Goal: Task Accomplishment & Management: Use online tool/utility

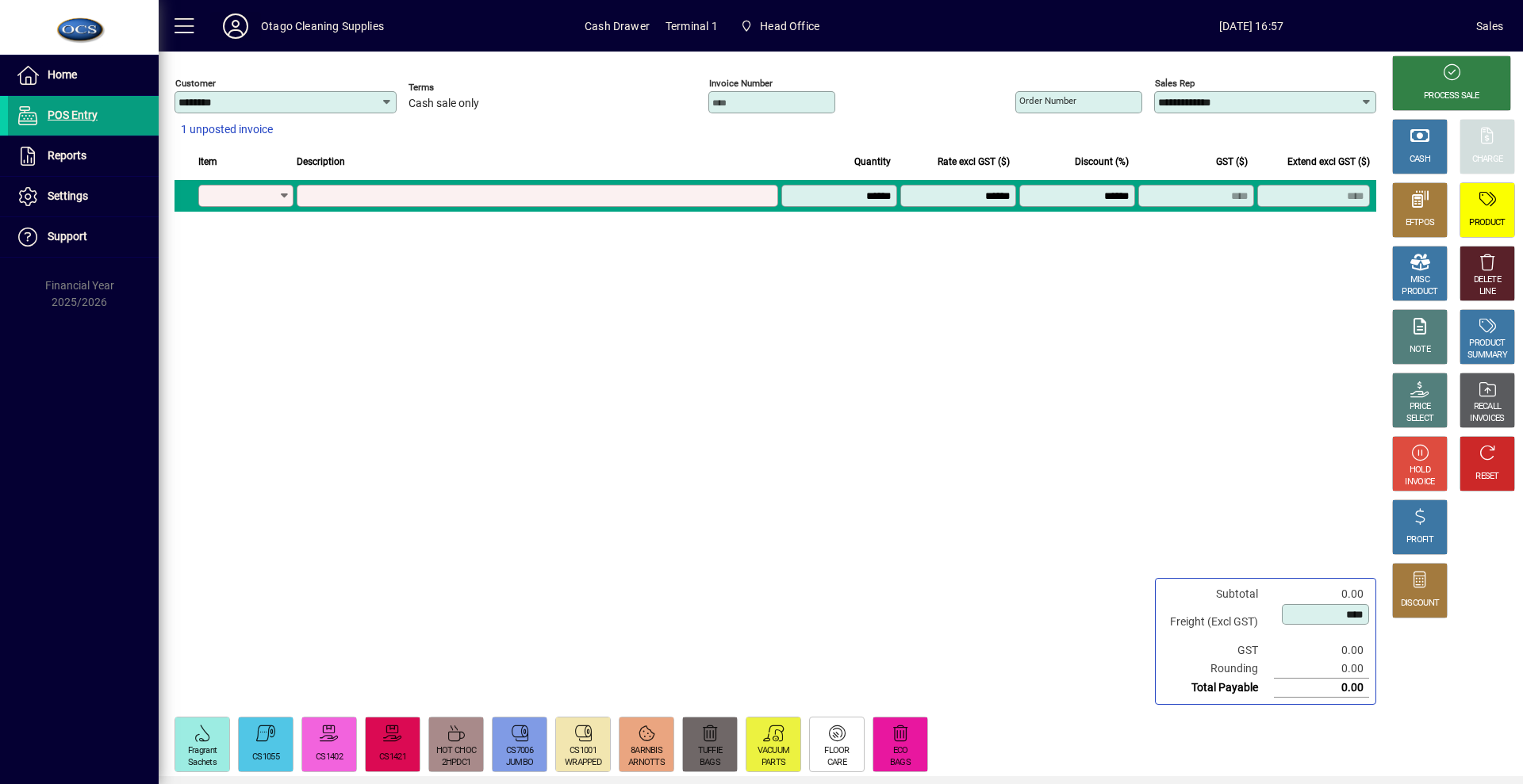
click at [240, 21] on icon at bounding box center [235, 27] width 32 height 26
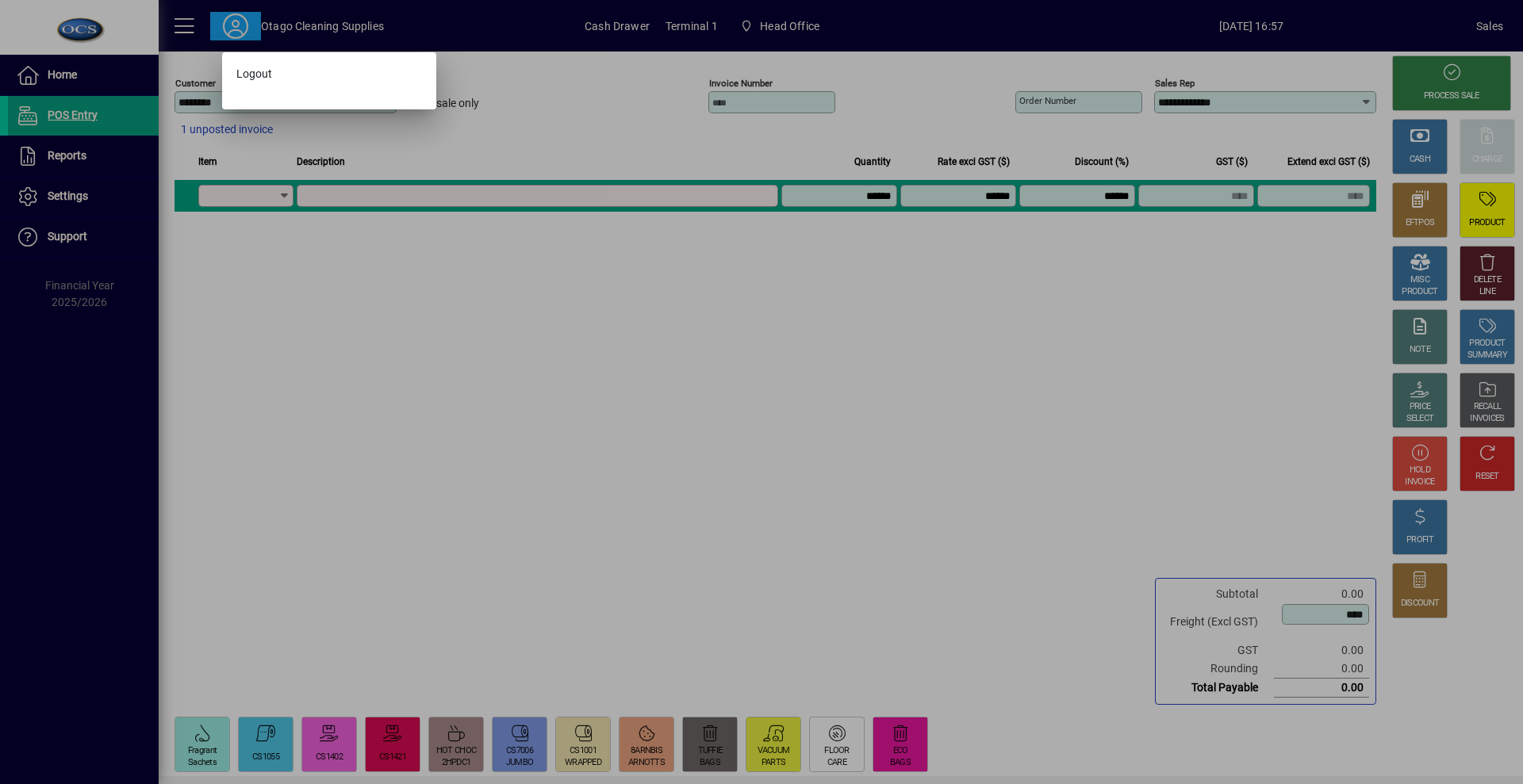
click at [206, 238] on div at bounding box center [762, 392] width 1523 height 784
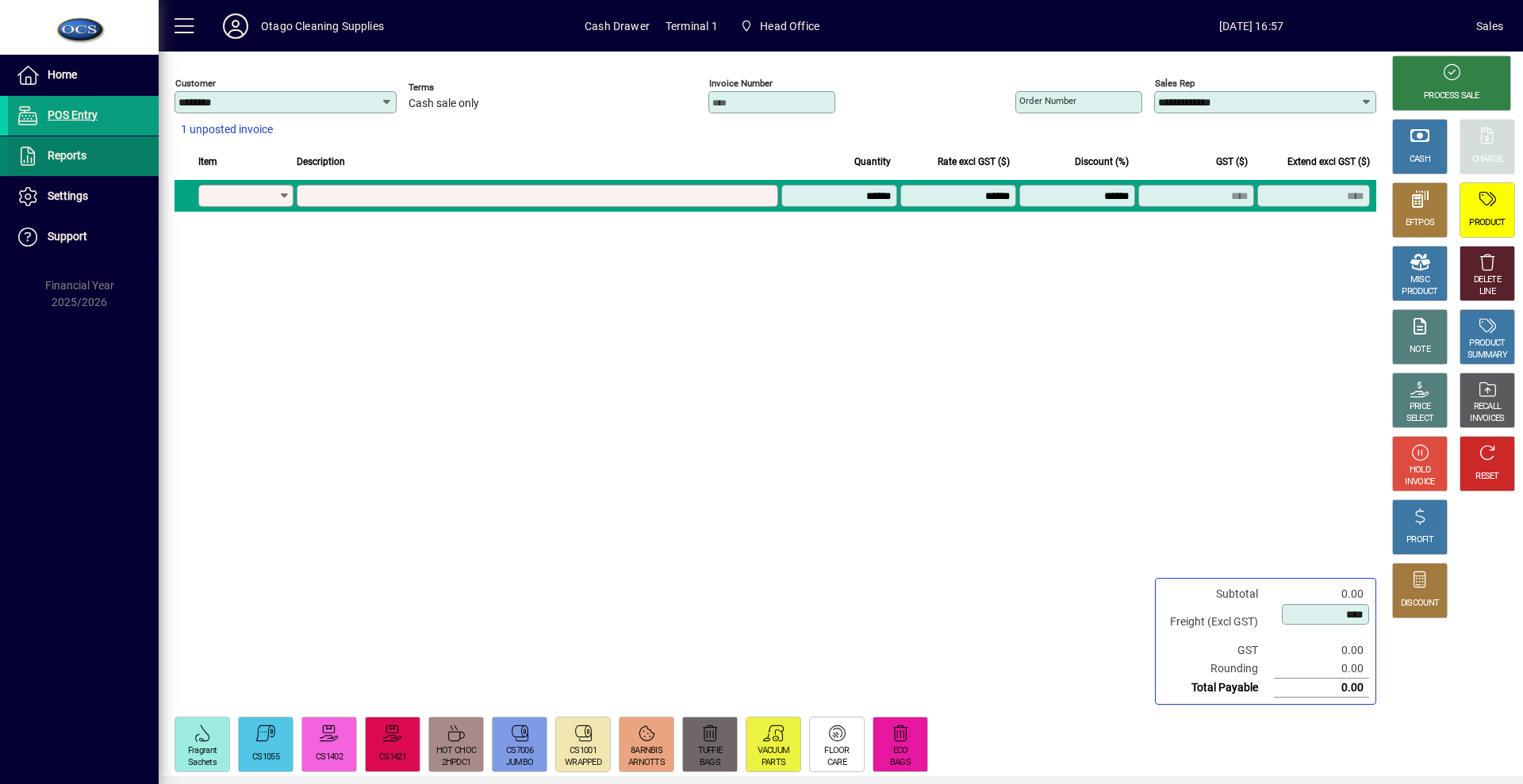
click at [133, 173] on span at bounding box center [83, 156] width 151 height 38
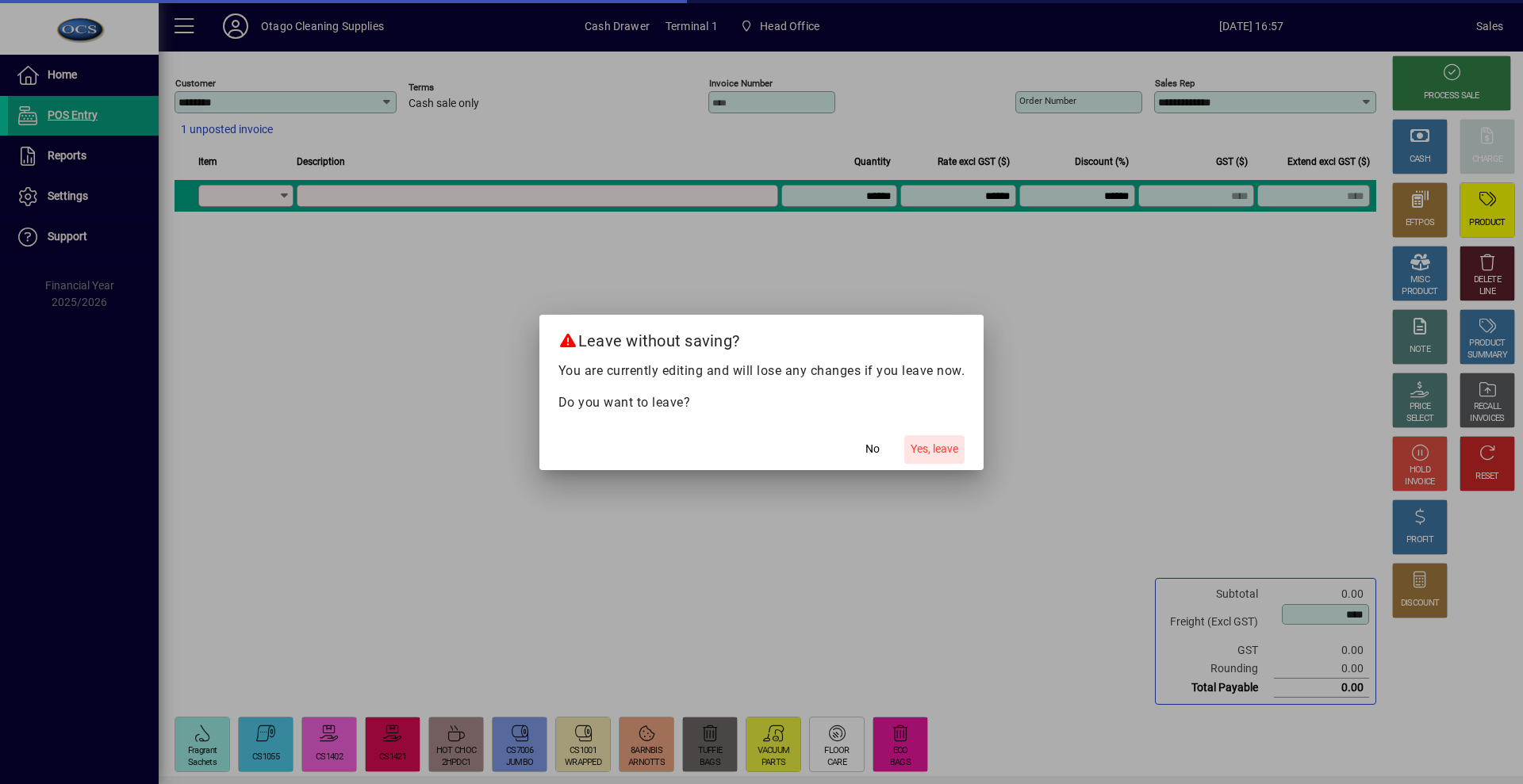
click at [942, 451] on span "Yes, leave" at bounding box center [934, 449] width 48 height 16
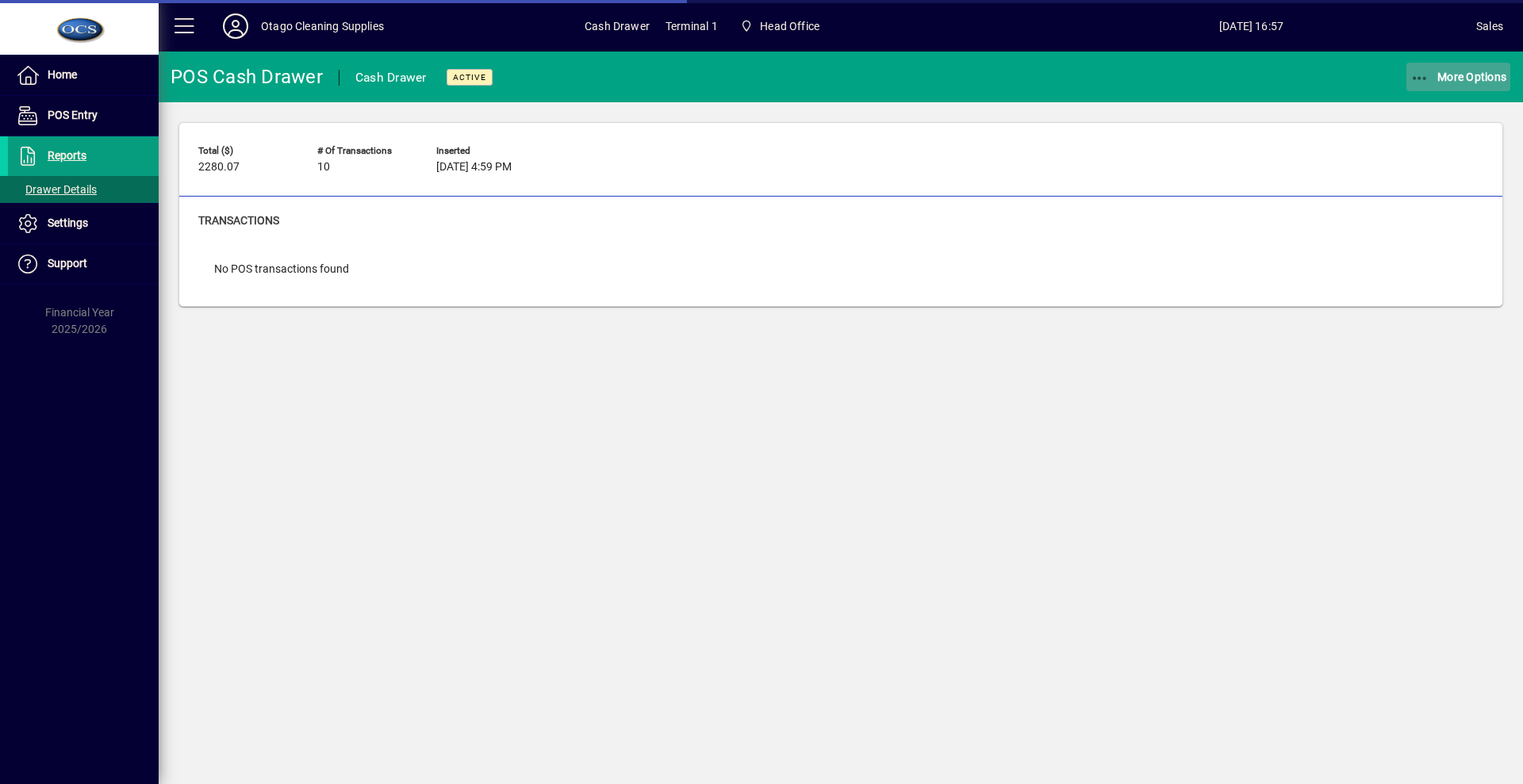
click at [1504, 80] on span "More Options" at bounding box center [1459, 77] width 97 height 13
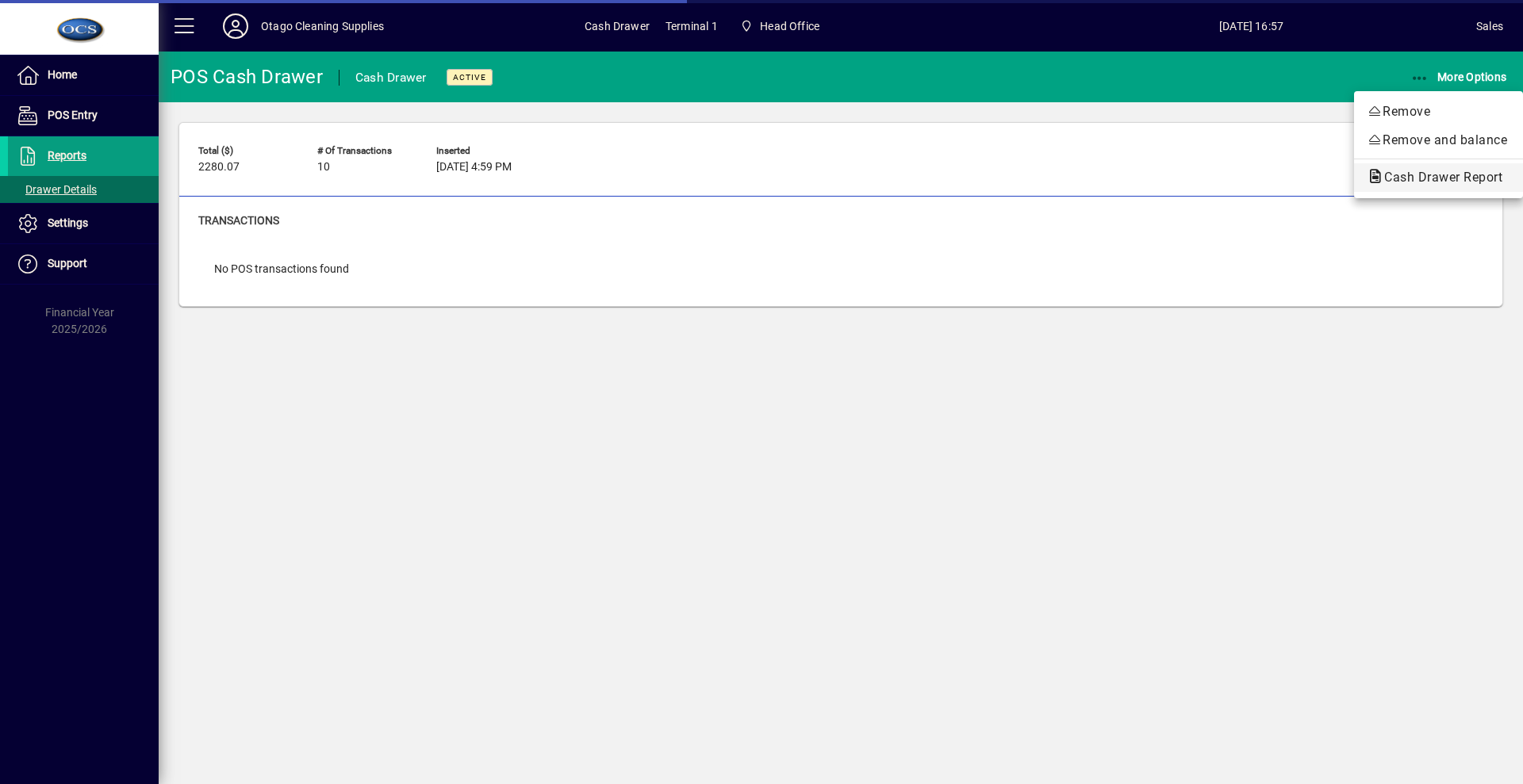
click at [1494, 169] on span "Cash Drawer Report" at bounding box center [1439, 177] width 144 height 15
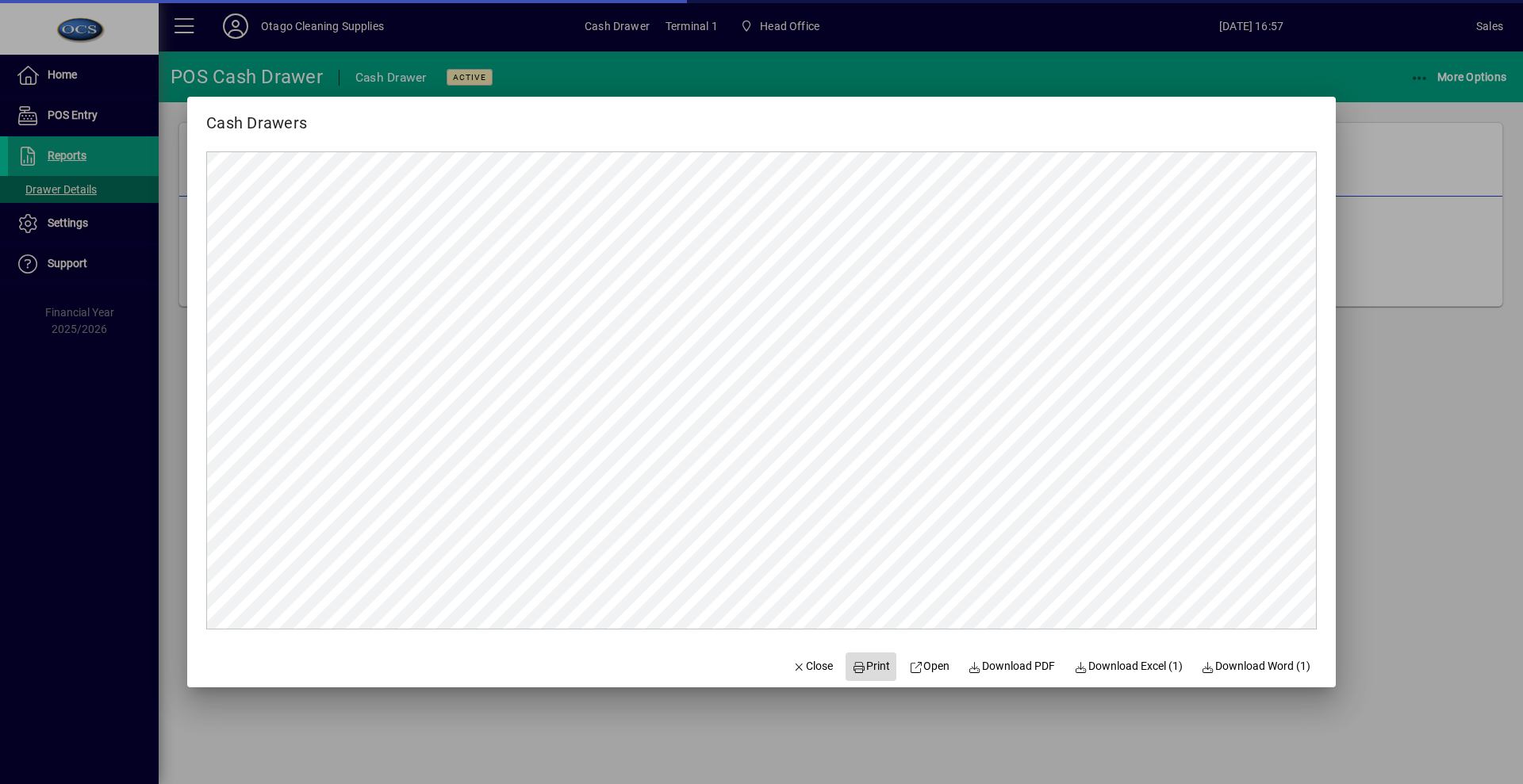
click at [852, 674] on span "Print" at bounding box center [871, 666] width 38 height 16
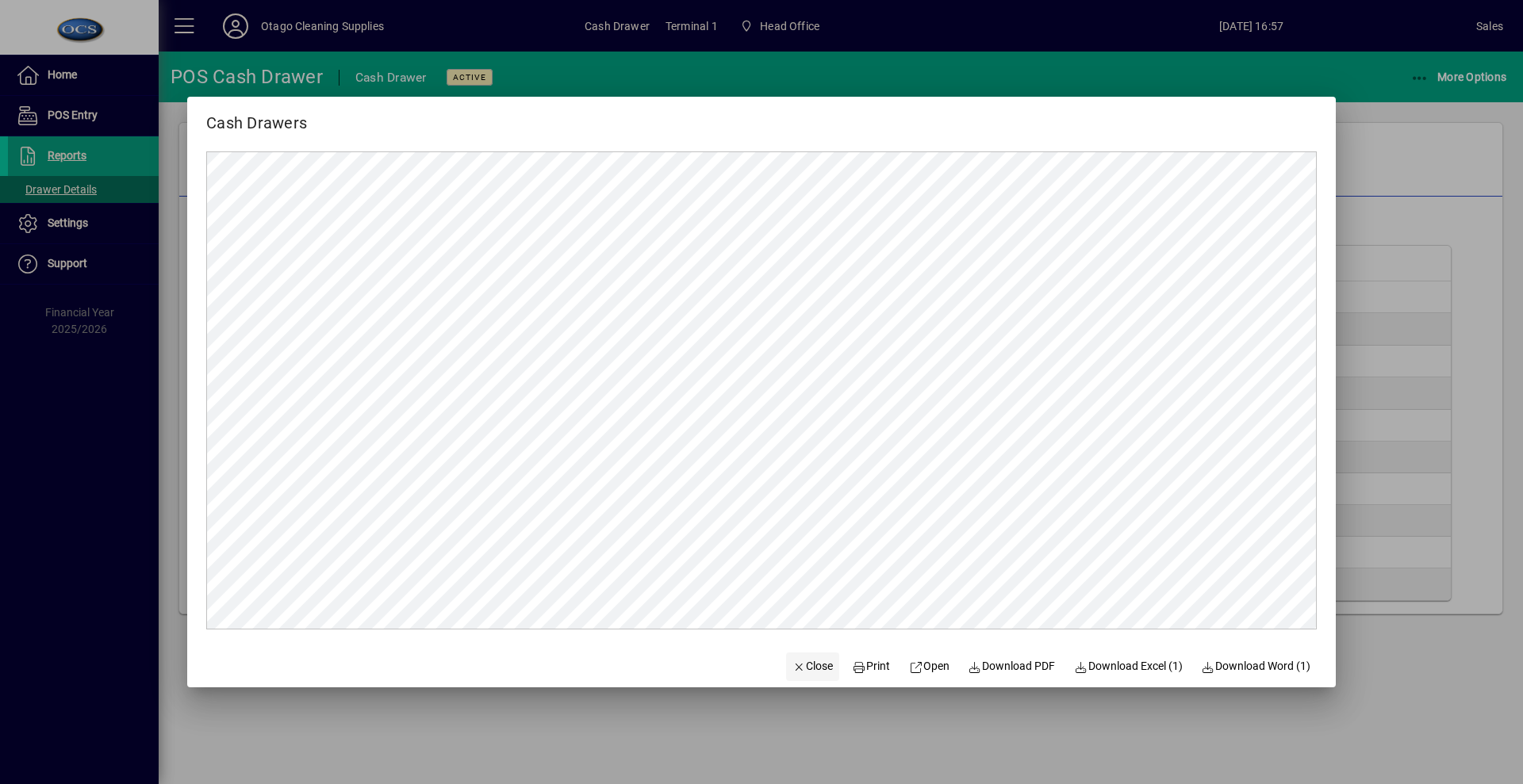
click at [824, 672] on span "button" at bounding box center [813, 667] width 54 height 38
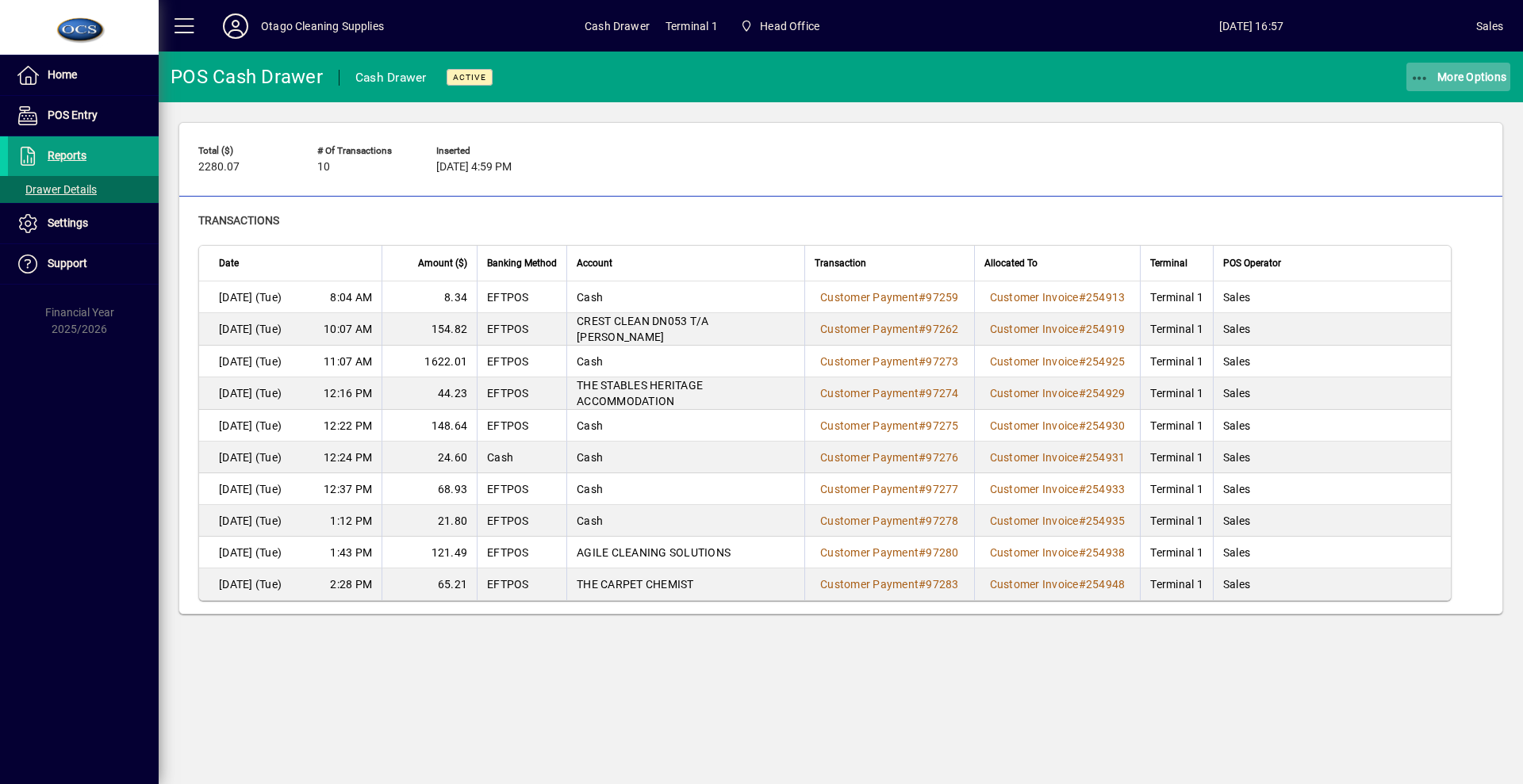
click at [1482, 85] on span "button" at bounding box center [1459, 77] width 104 height 38
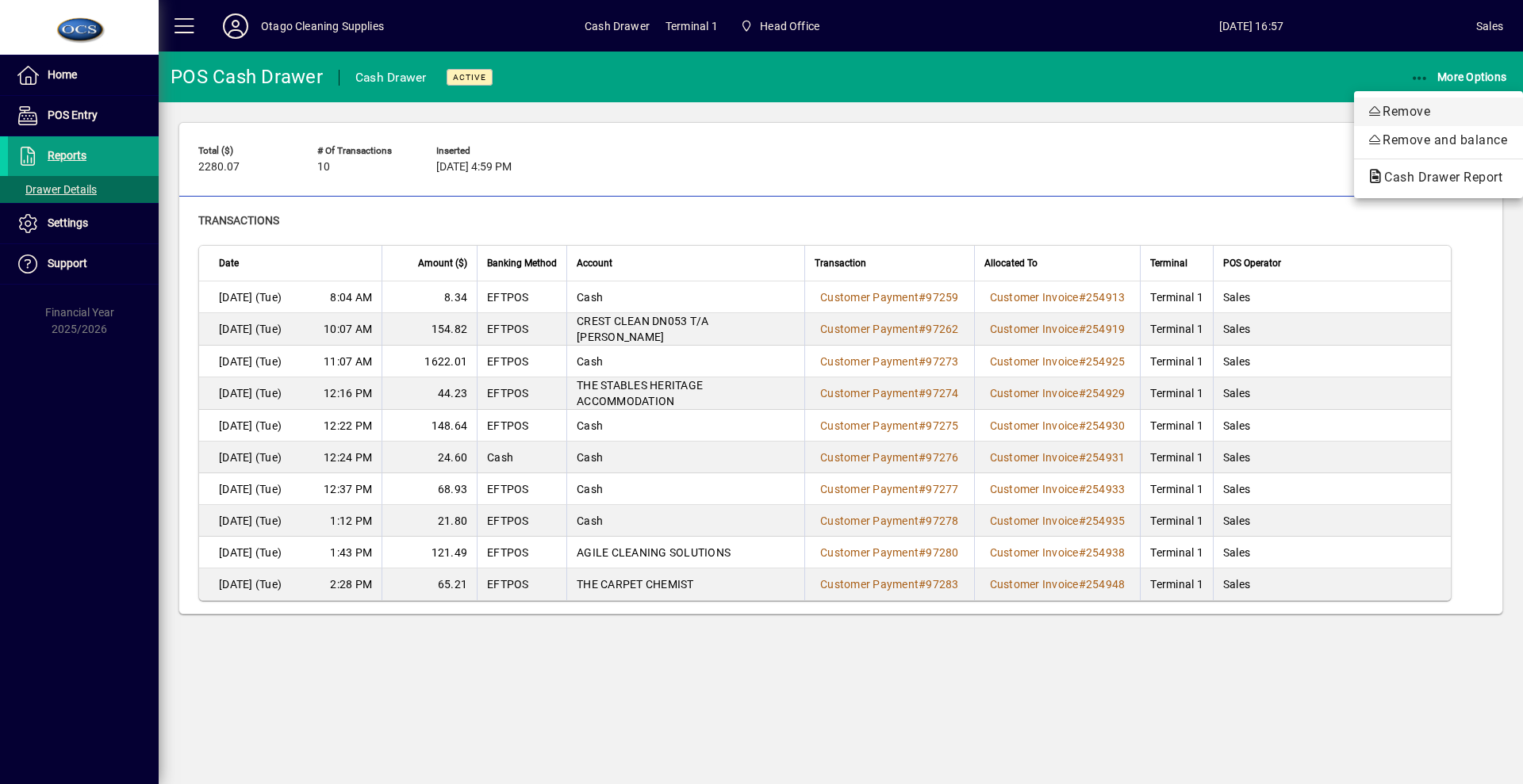
click at [1474, 104] on span "Remove" at bounding box center [1439, 112] width 144 height 19
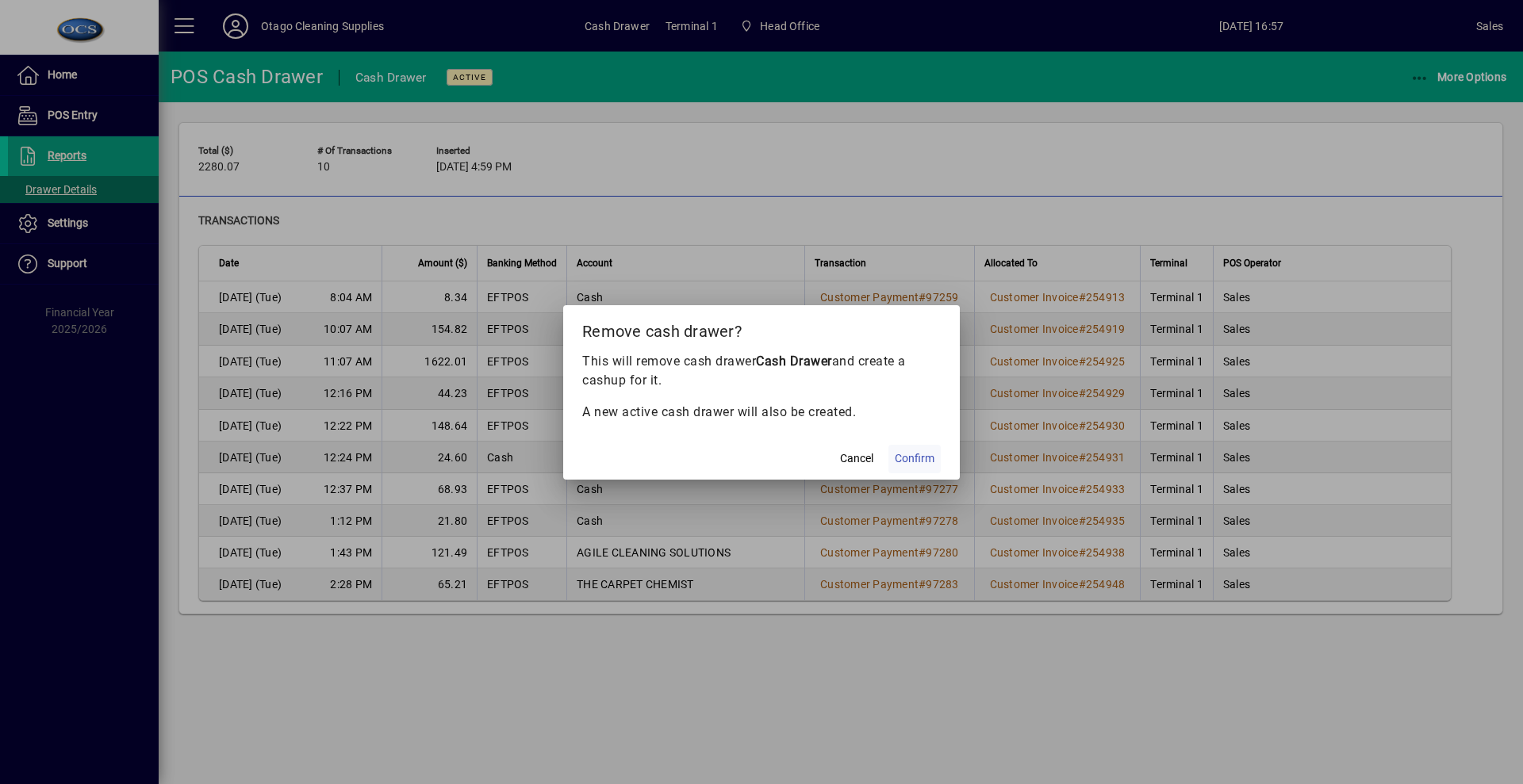
click at [900, 462] on span "Confirm" at bounding box center [914, 458] width 39 height 16
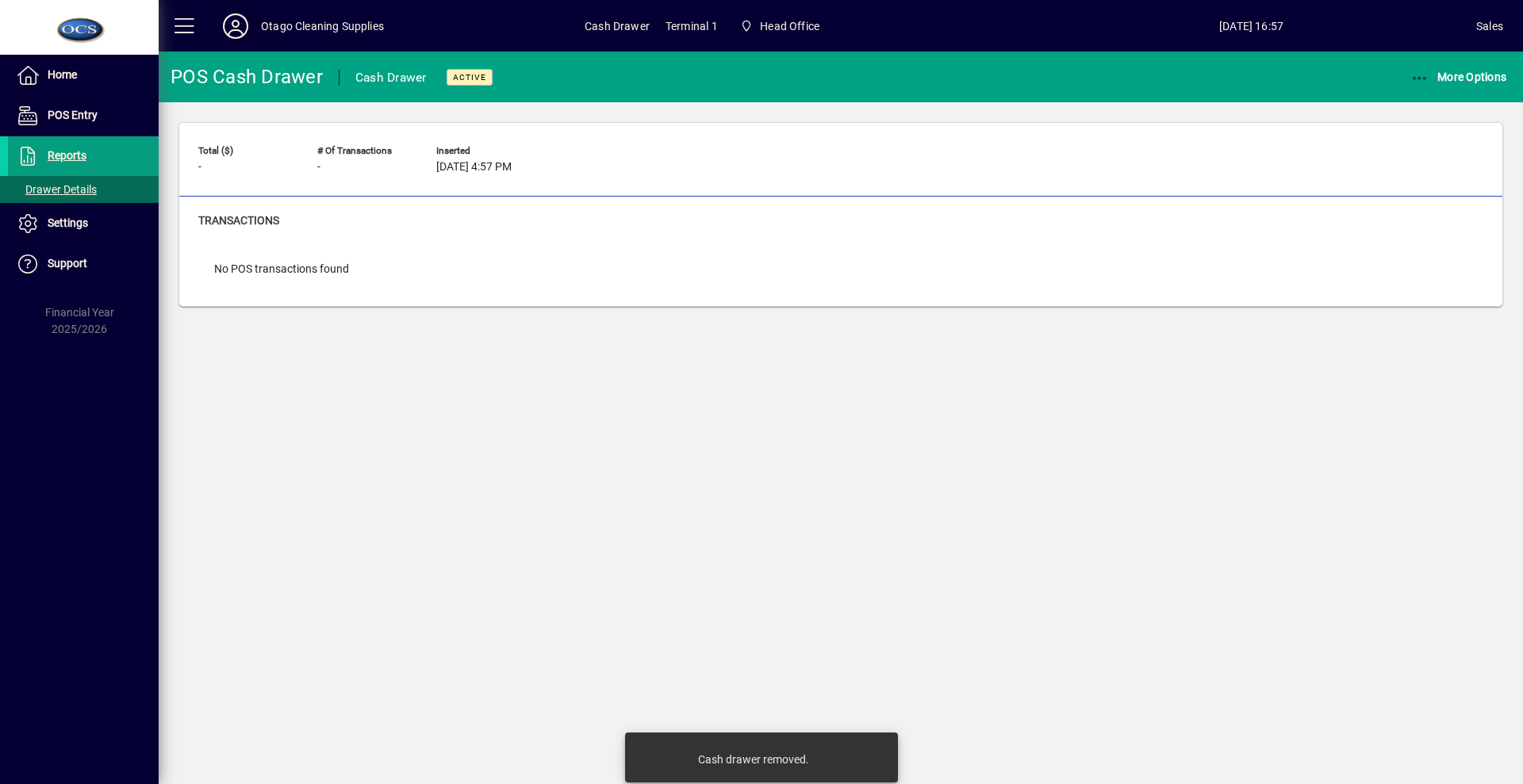
click at [239, 30] on icon at bounding box center [235, 27] width 32 height 26
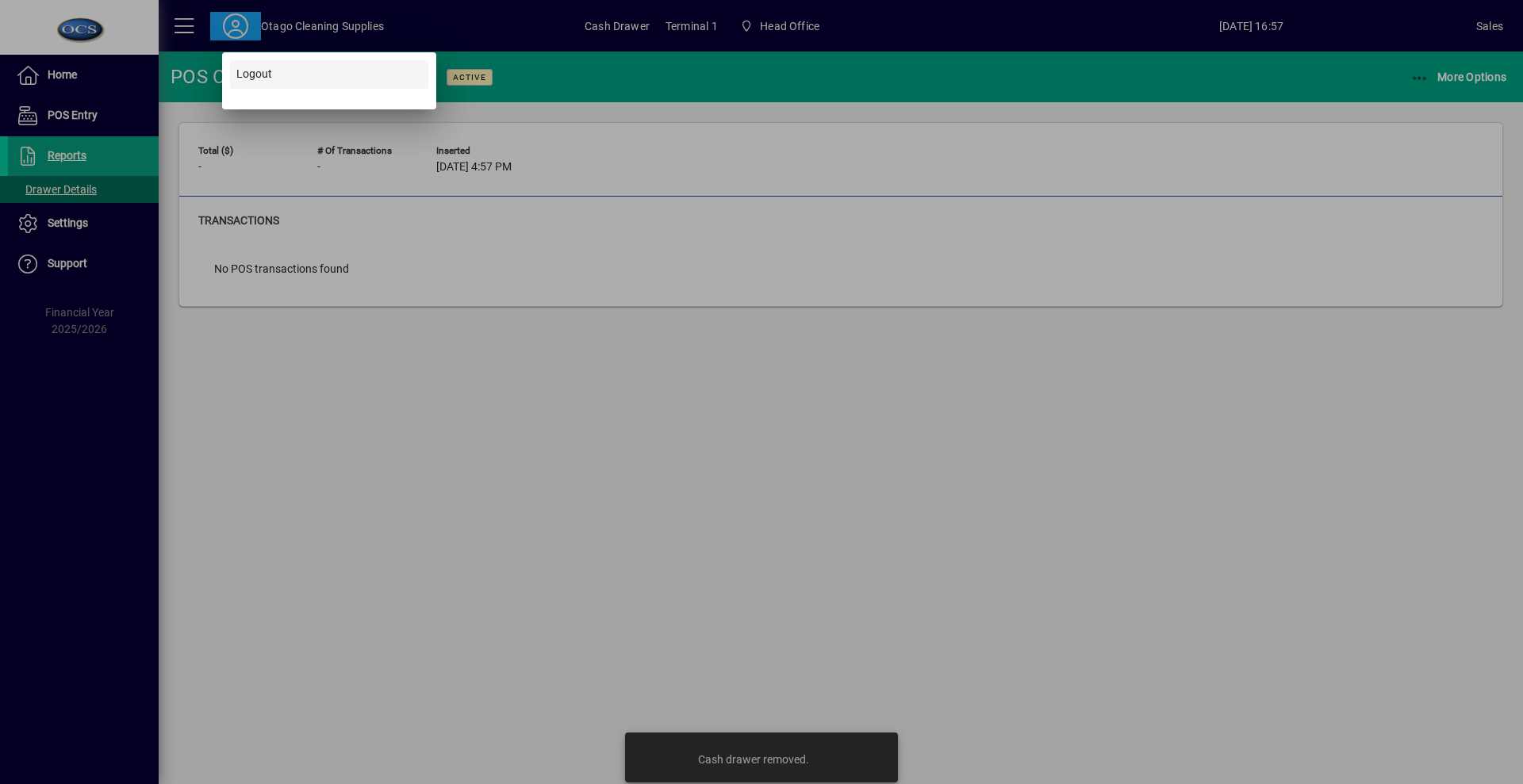
click at [261, 75] on span "Logout" at bounding box center [254, 74] width 36 height 16
